Goal: Information Seeking & Learning: Learn about a topic

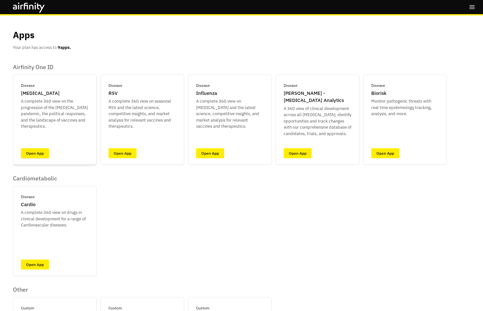
click at [34, 153] on link "Open App" at bounding box center [35, 153] width 28 height 10
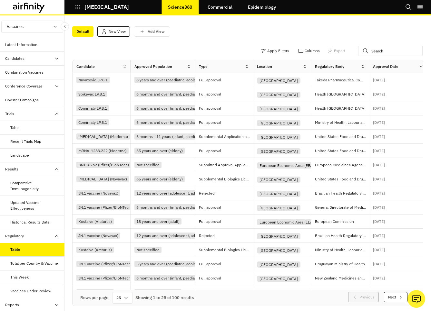
click at [228, 7] on link "Commercial" at bounding box center [220, 6] width 38 height 15
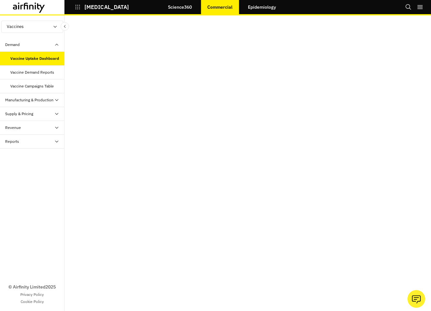
click at [30, 71] on div "Vaccine Demand Reports" at bounding box center [32, 73] width 44 height 6
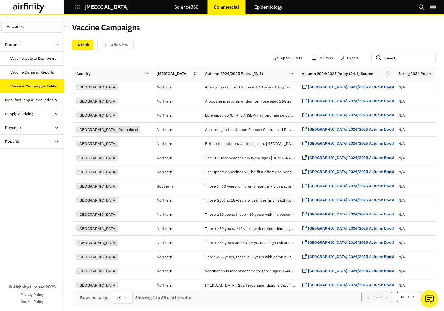
click at [37, 119] on div "Supply & Pricing" at bounding box center [32, 114] width 64 height 14
click at [34, 129] on div "Supply & Pricing Table" at bounding box center [29, 128] width 38 height 6
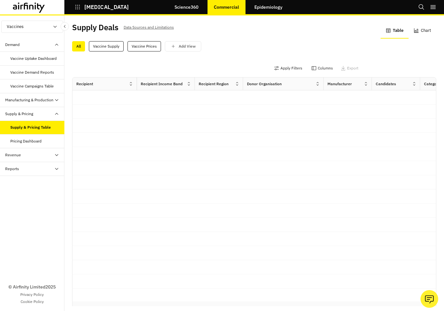
click at [422, 30] on button "Chart" at bounding box center [423, 30] width 28 height 15
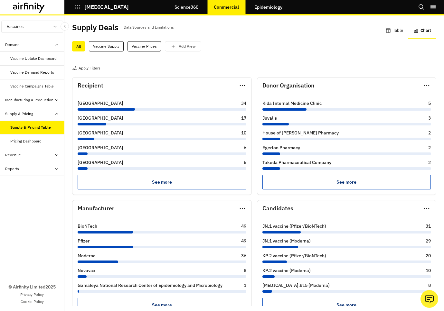
click at [401, 30] on button "Table" at bounding box center [395, 30] width 28 height 15
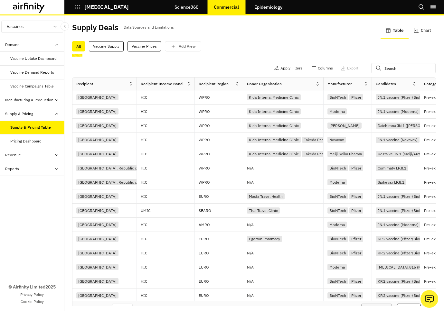
click at [414, 32] on button "Chart" at bounding box center [423, 30] width 28 height 15
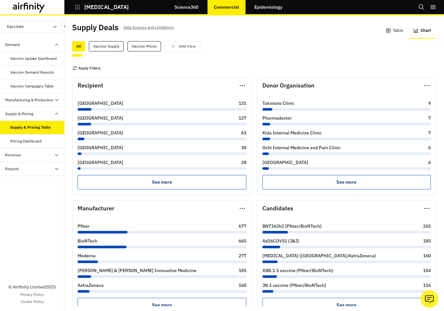
click at [91, 71] on button "Apply Filters" at bounding box center [86, 68] width 28 height 10
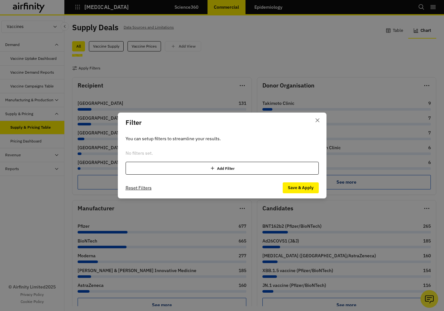
click at [292, 53] on div "Filter You can setup filters to streamline your results. No filters set. Add Fi…" at bounding box center [222, 155] width 444 height 311
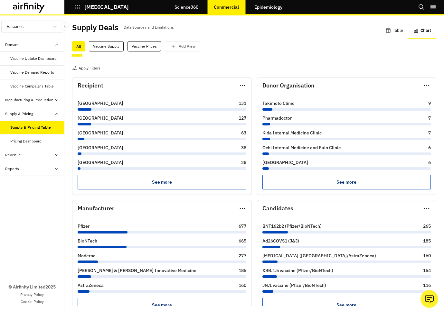
click at [399, 28] on button "Table" at bounding box center [395, 30] width 28 height 15
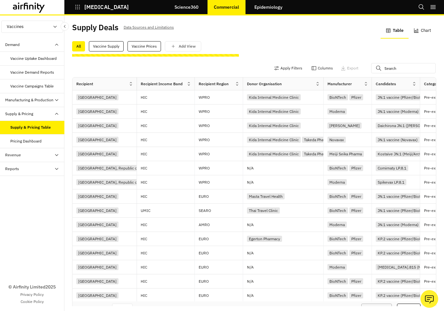
click at [421, 32] on button "Chart" at bounding box center [423, 30] width 28 height 15
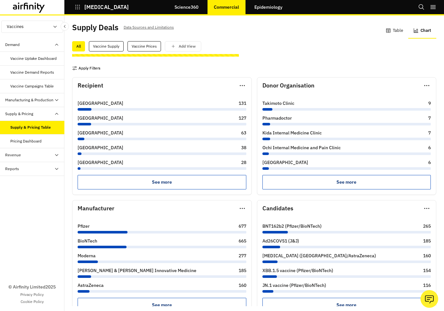
click at [94, 68] on button "Apply Filters" at bounding box center [86, 68] width 28 height 10
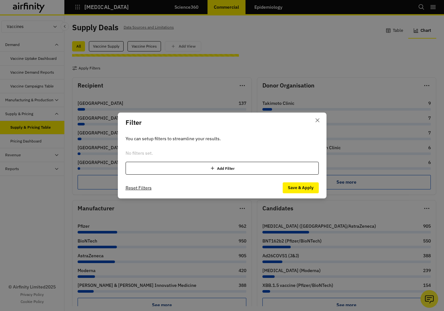
click at [205, 105] on div "Filter You can setup filters to streamline your results. No filters set. Add Fi…" at bounding box center [222, 155] width 444 height 311
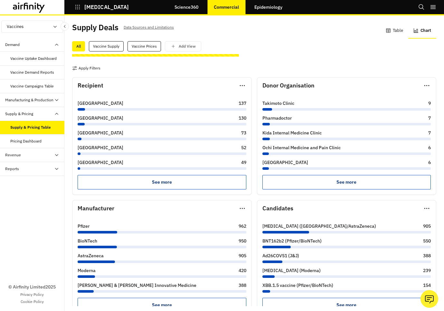
click at [402, 29] on button "Table" at bounding box center [395, 30] width 28 height 15
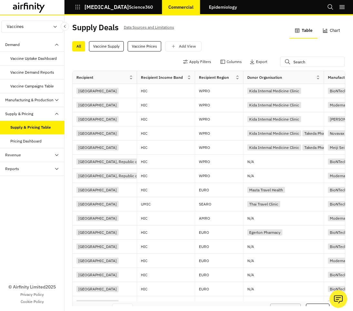
click at [341, 33] on button "Chart" at bounding box center [331, 30] width 28 height 15
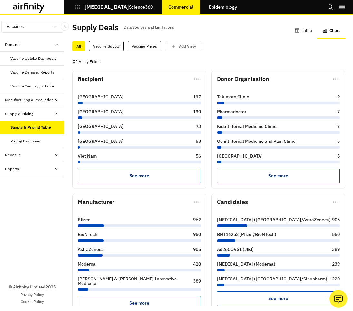
click at [304, 32] on button "Table" at bounding box center [303, 30] width 28 height 15
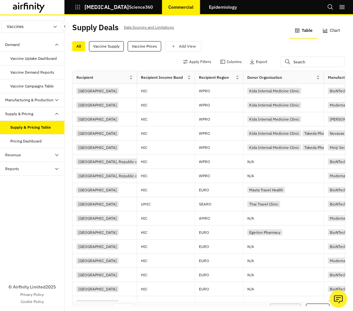
click at [76, 9] on icon "button" at bounding box center [78, 7] width 6 height 6
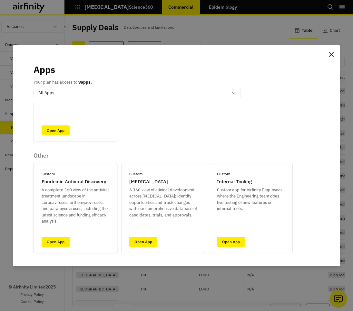
scroll to position [273, 0]
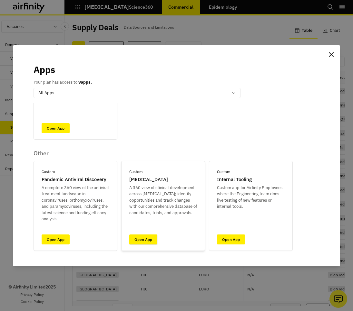
click at [141, 243] on link "Open App" at bounding box center [143, 240] width 28 height 10
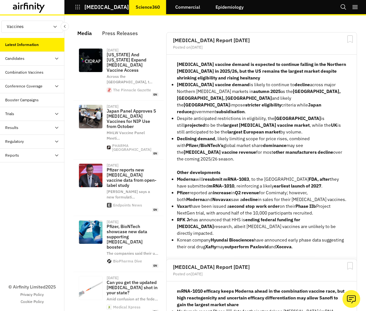
scroll to position [536, 193]
click at [76, 5] on icon "button" at bounding box center [78, 7] width 6 height 6
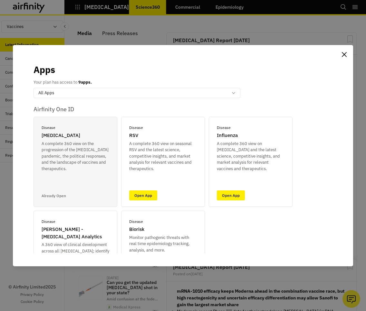
click at [115, 27] on div "Apps Your plan has access to 9 apps. option All Apps, selected. Select is focus…" at bounding box center [183, 155] width 366 height 311
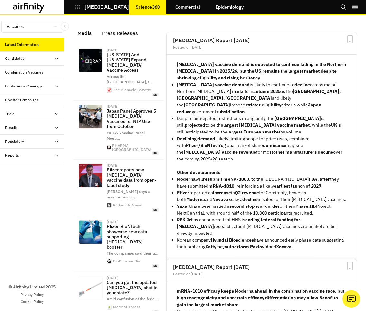
click at [29, 114] on div "Trials" at bounding box center [34, 114] width 59 height 6
click at [23, 131] on div "Table" at bounding box center [32, 128] width 64 height 14
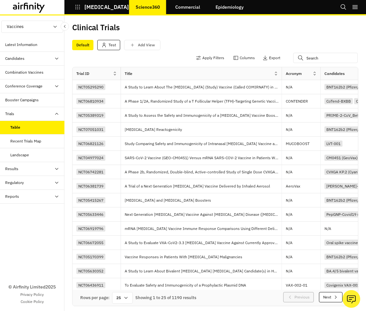
click at [32, 59] on div "Candidates" at bounding box center [34, 59] width 59 height 6
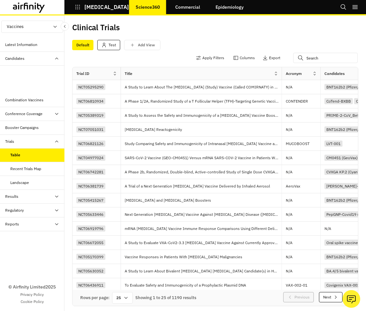
click at [33, 74] on div "Dashboard" at bounding box center [37, 73] width 54 height 6
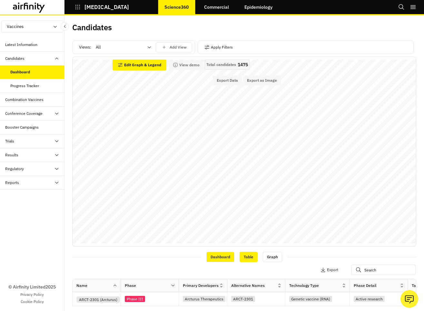
click at [252, 258] on div "Table" at bounding box center [248, 257] width 18 height 10
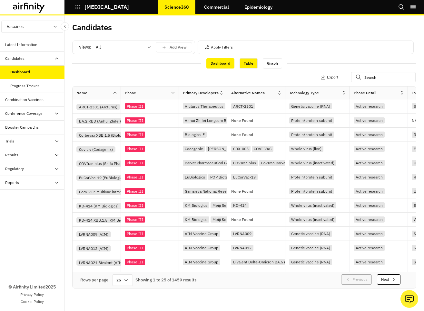
click at [219, 64] on div "Dashboard" at bounding box center [220, 63] width 28 height 10
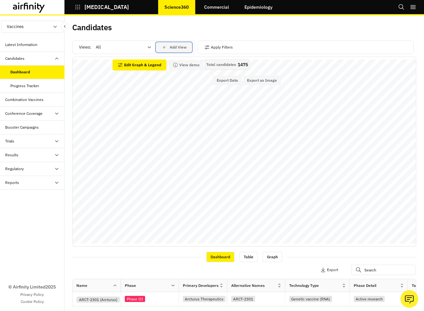
click at [177, 47] on p "Add View" at bounding box center [177, 47] width 17 height 5
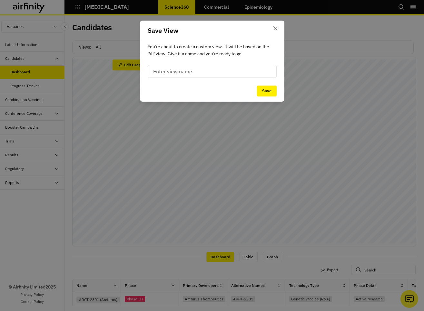
click at [178, 71] on input at bounding box center [212, 71] width 129 height 13
type input "Test"
click at [264, 94] on button "Save" at bounding box center [267, 91] width 20 height 11
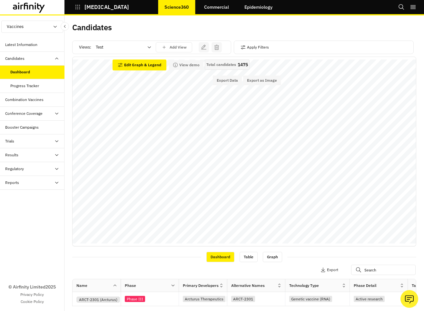
click at [271, 284] on div "Alternative Names" at bounding box center [252, 286] width 50 height 8
click at [280, 287] on icon at bounding box center [279, 285] width 5 height 5
click at [256, 270] on icon "button" at bounding box center [255, 270] width 5 height 5
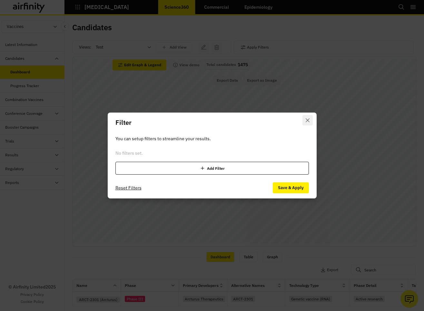
click at [308, 119] on icon "Close" at bounding box center [307, 121] width 4 height 4
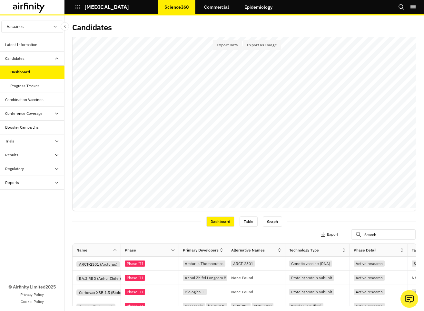
scroll to position [39, 0]
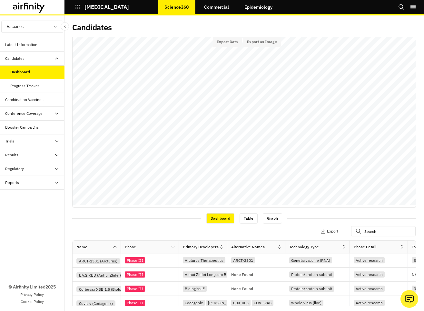
click at [279, 248] on icon at bounding box center [279, 247] width 2 height 4
click at [272, 234] on button "Apply Filters" at bounding box center [267, 231] width 28 height 10
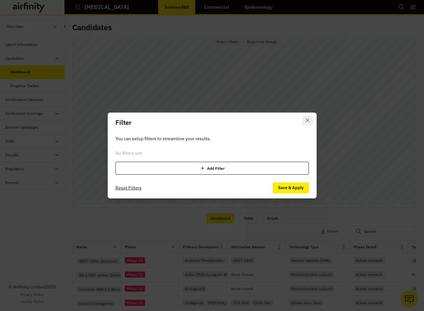
click at [306, 121] on icon "Close" at bounding box center [307, 121] width 4 height 4
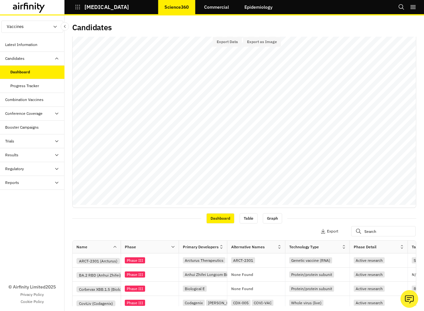
click at [162, 233] on div "Apply Filters Columns Export" at bounding box center [244, 232] width 344 height 17
click at [164, 245] on div "Phase" at bounding box center [146, 248] width 50 height 8
click at [170, 246] on div "Phase" at bounding box center [146, 247] width 50 height 7
click at [172, 247] on icon at bounding box center [172, 247] width 5 height 5
click at [210, 215] on div "Sort Ascending" at bounding box center [215, 216] width 66 height 14
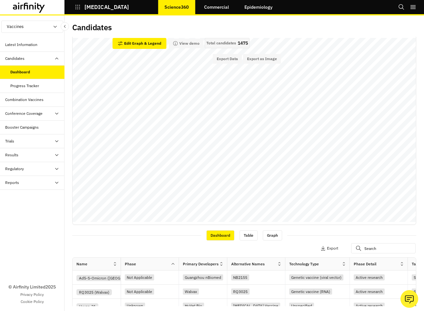
scroll to position [0, 0]
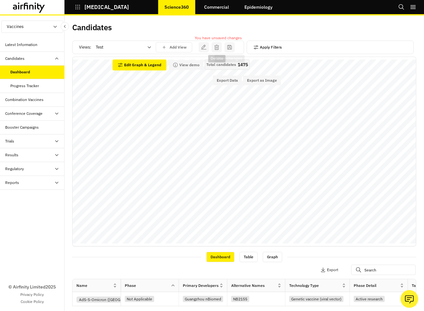
click at [263, 47] on button "Apply Filters" at bounding box center [267, 47] width 28 height 10
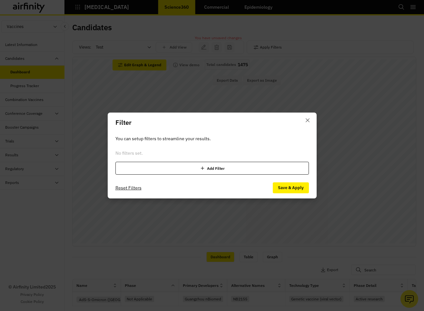
click at [233, 167] on div "Add Filter" at bounding box center [211, 168] width 193 height 13
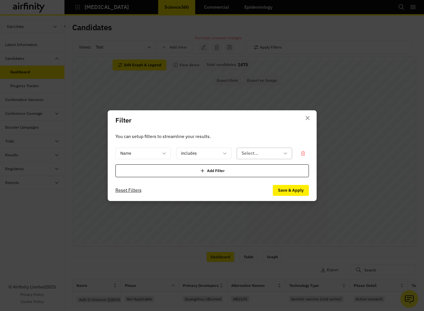
click at [250, 154] on div at bounding box center [260, 153] width 38 height 8
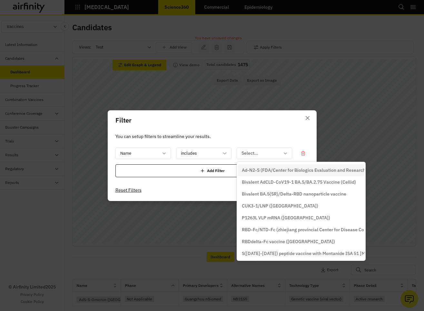
click at [260, 168] on p "Ad-N2-S (FDA/Center for Biologics Evaluation and Research)" at bounding box center [301, 170] width 119 height 7
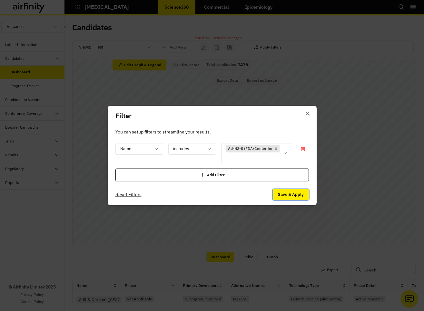
click at [283, 194] on button "Save & Apply" at bounding box center [290, 194] width 36 height 11
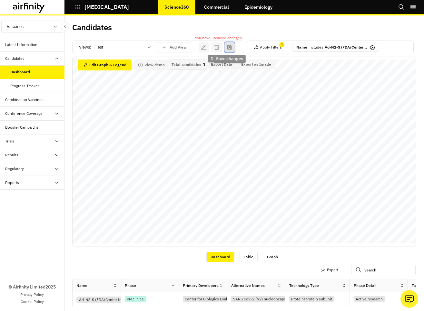
click at [227, 47] on icon "save changes" at bounding box center [229, 47] width 5 height 5
